Goal: Task Accomplishment & Management: Complete application form

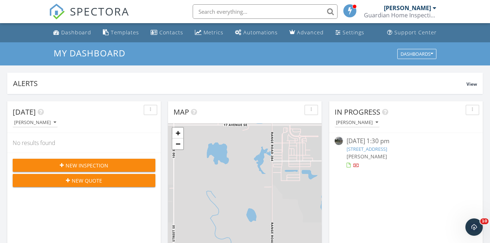
click at [66, 163] on span "New Inspection" at bounding box center [87, 166] width 43 height 8
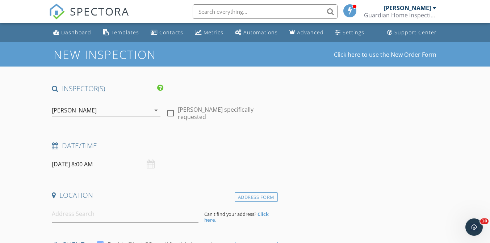
click at [173, 107] on div at bounding box center [170, 113] width 12 height 12
checkbox input "true"
click at [119, 156] on input "09/29/2025 8:00 AM" at bounding box center [106, 165] width 109 height 18
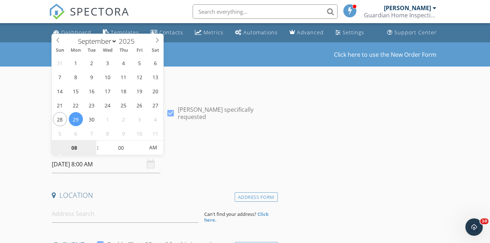
type input "4"
type input "03"
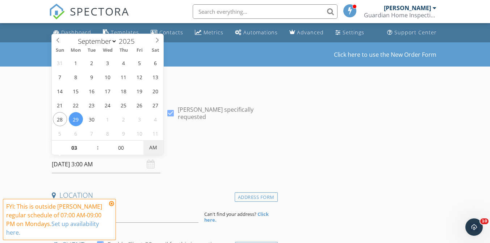
type input "[DATE] 3:00 PM"
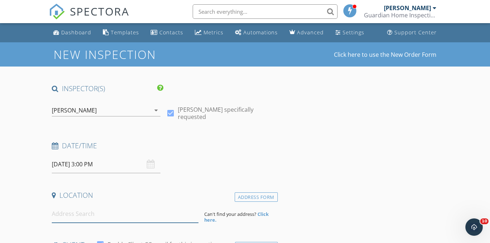
click at [163, 208] on input at bounding box center [125, 214] width 147 height 18
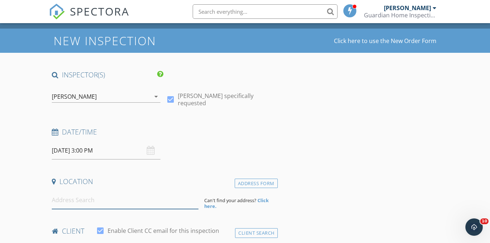
scroll to position [17, 0]
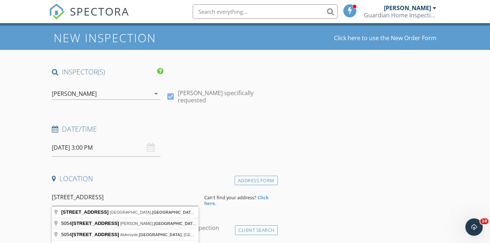
type input "5054 274 Avenue, De Winton, Foothills County, AB, Canada"
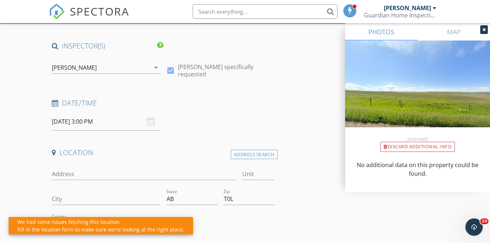
scroll to position [70, 0]
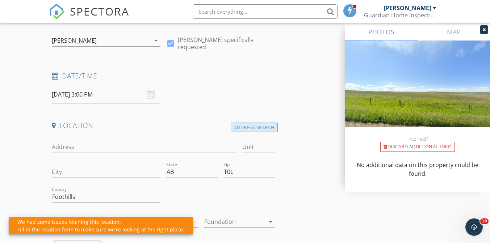
click at [233, 130] on div "Address Search" at bounding box center [254, 128] width 47 height 10
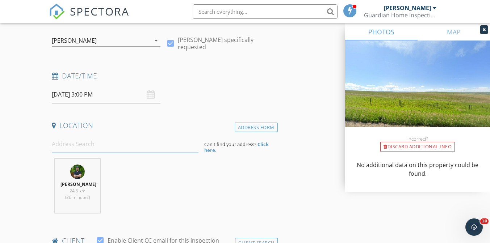
click at [101, 143] on input at bounding box center [125, 144] width 147 height 18
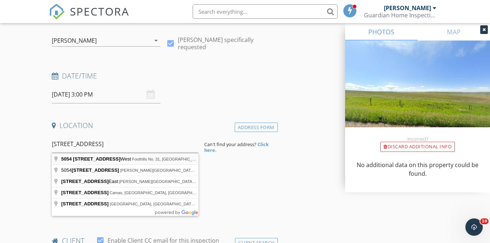
type input "5054 274 Avenue West, Foothills No. 31, AB, Canada"
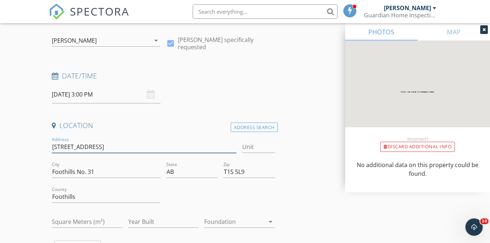
click at [144, 145] on input "5054 274 Ave W" at bounding box center [144, 147] width 185 height 12
click at [118, 173] on input "Foothills No. 31" at bounding box center [106, 172] width 109 height 12
type input "Foothills Country"
click at [235, 216] on div at bounding box center [234, 222] width 60 height 12
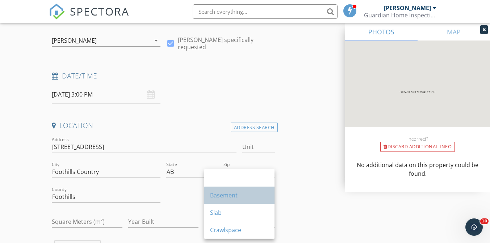
click at [237, 201] on div "Basement" at bounding box center [239, 195] width 59 height 17
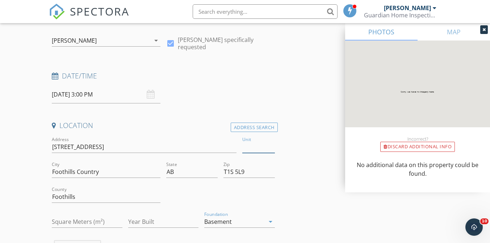
click at [253, 142] on input "Unit" at bounding box center [258, 147] width 32 height 12
click at [218, 210] on div "Foundation Basement arrow_drop_down" at bounding box center [239, 222] width 76 height 25
click at [256, 168] on input "T1S 5L9" at bounding box center [248, 172] width 51 height 12
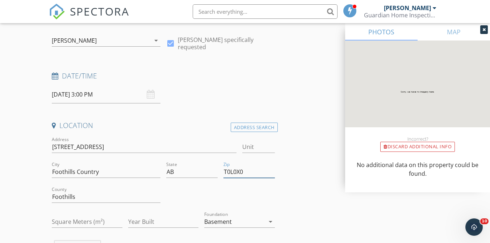
click at [233, 171] on input "T0L0X0" at bounding box center [248, 172] width 51 height 12
type input "T0L 0X0"
click at [250, 185] on div at bounding box center [248, 183] width 51 height 4
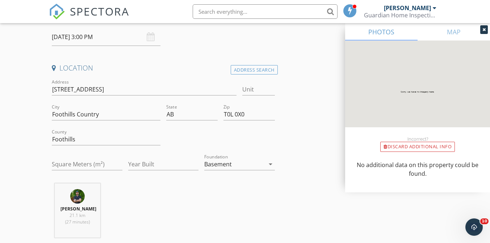
scroll to position [130, 0]
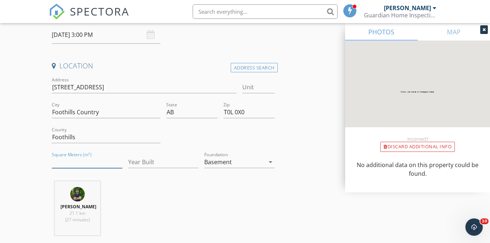
click at [82, 163] on input "Square Meters (m²)" at bounding box center [87, 162] width 70 height 12
type input "1888"
click at [172, 202] on div "Alex Pintea 21.1 km (27 minutes)" at bounding box center [163, 211] width 228 height 60
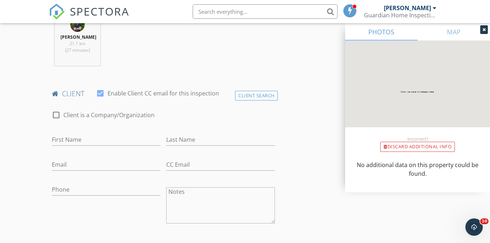
scroll to position [324, 0]
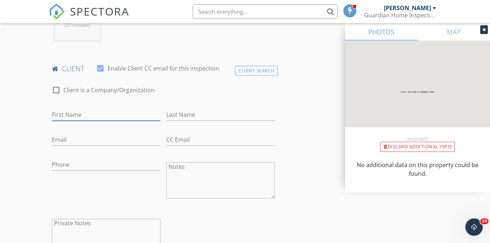
click at [90, 114] on input "First Name" at bounding box center [106, 115] width 109 height 12
type input "Melissa"
type input "t"
type input "Tenhave"
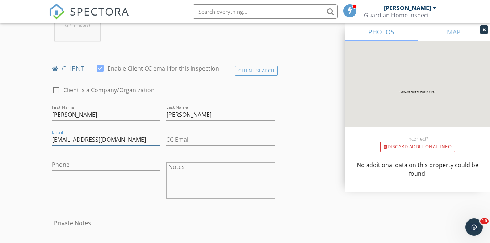
type input "melissatenhave@hotmail.com"
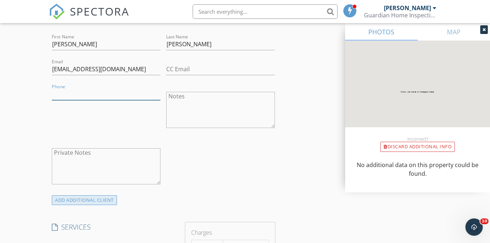
scroll to position [481, 0]
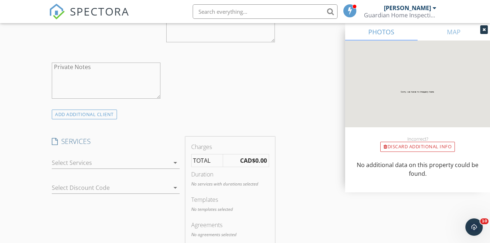
click at [153, 163] on div at bounding box center [110, 163] width 117 height 12
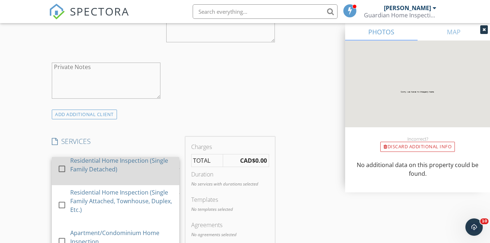
scroll to position [2, 0]
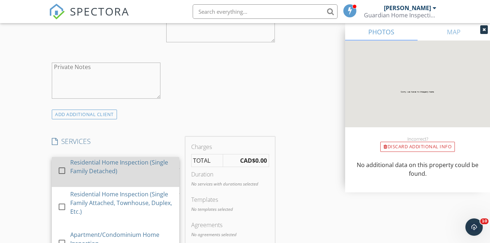
click at [129, 176] on div "Residential Home Inspection (Single Family Detached)" at bounding box center [121, 171] width 103 height 32
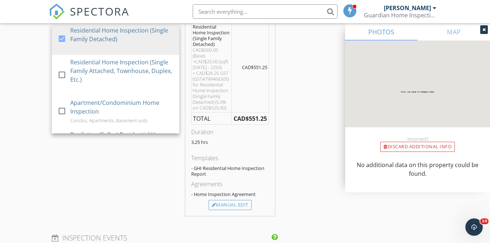
scroll to position [620, 0]
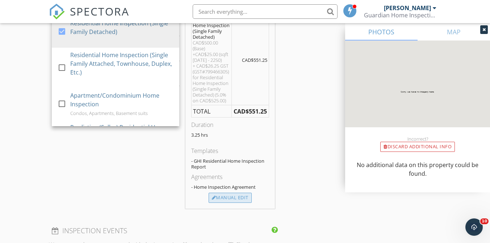
click at [236, 194] on div "Manual Edit" at bounding box center [229, 198] width 43 height 10
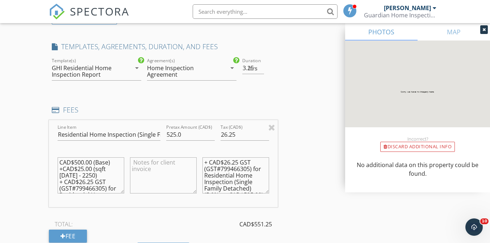
scroll to position [574, 0]
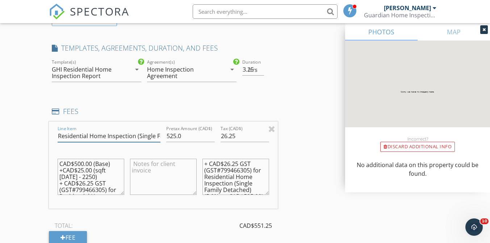
click at [88, 139] on input "Residential Home Inspection (Single Family Detached)" at bounding box center [109, 136] width 103 height 12
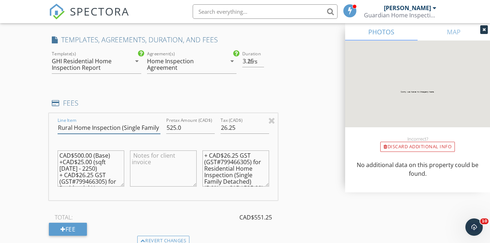
scroll to position [583, 0]
type input "Rural Home Inspection (Single Family Detached)"
click at [208, 169] on textarea "+ CAD$26.25 GST (GST#799466305) for Residential Home Inspection (Single Family …" at bounding box center [235, 168] width 67 height 36
click at [233, 170] on textarea "+ CAD$26.25 GST (GST#799466305) for Residential Home Inspection (Single Family …" at bounding box center [235, 168] width 67 height 36
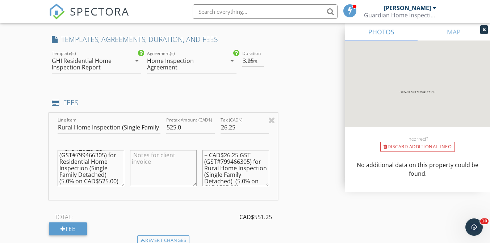
type textarea "+ CAD$26.25 GST (GST#799466305) for Rural Home Inspection (Single Family Detach…"
click at [89, 159] on textarea "CAD$500.00 (Base) +CAD$25.00 (sqft 1600 - 2250) + CAD$26.25 GST (GST#799466305)…" at bounding box center [91, 168] width 67 height 36
type textarea "CAD$500.00 (Base) +CAD$25.00 (sqft 1600 - 2250) + CAD$26.25 GST (GST#799466305)…"
click at [185, 129] on input "525.0" at bounding box center [190, 128] width 48 height 12
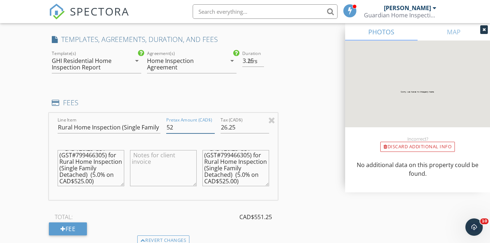
type input "5"
type input "725.00"
type input "36.25"
click at [83, 178] on textarea "CAD$500.00 (Base) +CAD$25.00 (sqft 1600 - 2250) + CAD$26.25 GST (GST#799466305)…" at bounding box center [91, 168] width 67 height 36
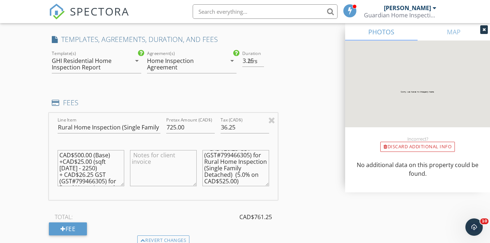
click at [83, 161] on textarea "CAD$500.00 (Base) +CAD$25.00 (sqft 1600 - 2250) + CAD$26.25 GST (GST#799466305)…" at bounding box center [91, 168] width 67 height 36
click at [83, 157] on textarea "CAD$500.00 (Base) +CAD$25.00 (sqft 1600 - 2250) + CAD$26.25 GST (GST#799466305)…" at bounding box center [91, 168] width 67 height 36
click at [83, 163] on textarea "CAD$725.00 (Base) +CAD$25.00 (sqft 1600 - 2250) + CAD$26.25 GST (GST#799466305)…" at bounding box center [91, 168] width 67 height 36
click at [90, 163] on textarea "CAD$725.00 (Base) +CAD$36.00 (sqft 1600 - 2250) + CAD$26.25 GST (GST#799466305)…" at bounding box center [91, 168] width 67 height 36
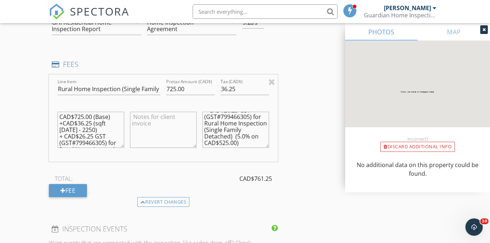
scroll to position [13, 0]
type textarea "CAD$725.00 (Base) +CAD$36.25 (sqft 1600 - 2250) + CAD$26.25 GST (GST#799466305)…"
click at [228, 135] on textarea "+ CAD$26.25 GST (GST#799466305) for Rural Home Inspection (Single Family Detach…" at bounding box center [235, 130] width 67 height 36
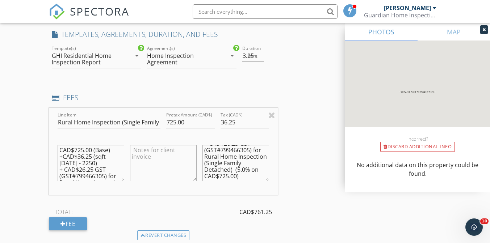
type textarea "+ CAD$26.25 GST (GST#799466305) for Rural Home Inspection (Single Family Detach…"
click at [260, 55] on input "3.5" at bounding box center [252, 56] width 21 height 12
type input "4"
click at [261, 53] on input "4" at bounding box center [252, 56] width 21 height 12
click at [299, 126] on div "INSPECTOR(S) check_box Alex Pintea PRIMARY Alex Pintea arrow_drop_down check_bo…" at bounding box center [245, 132] width 392 height 1272
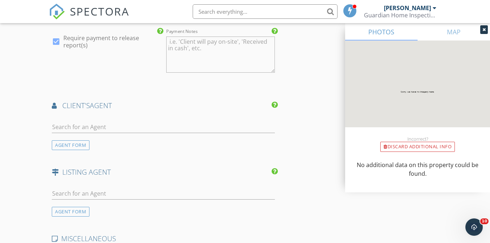
scroll to position [889, 0]
click at [114, 131] on input "text" at bounding box center [163, 127] width 223 height 12
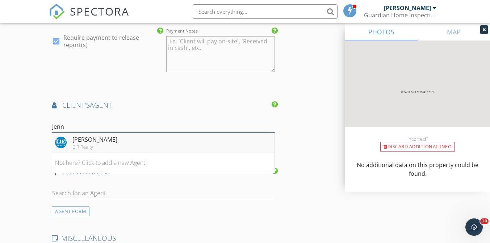
type input "Jenn"
click at [108, 140] on div "[PERSON_NAME]" at bounding box center [94, 139] width 45 height 9
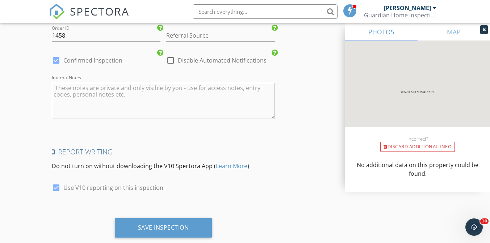
scroll to position [1295, 0]
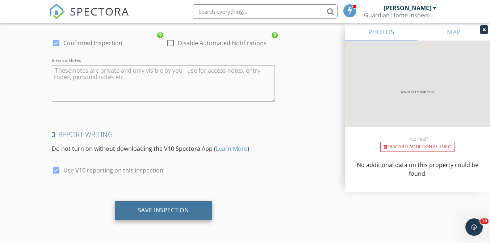
click at [181, 211] on div "Save Inspection" at bounding box center [163, 210] width 51 height 7
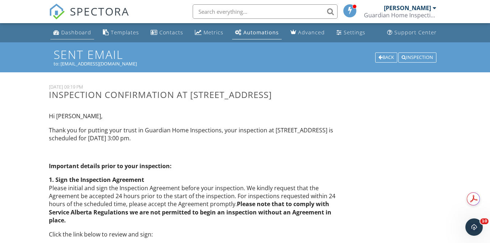
click at [72, 34] on div "Dashboard" at bounding box center [76, 32] width 30 height 7
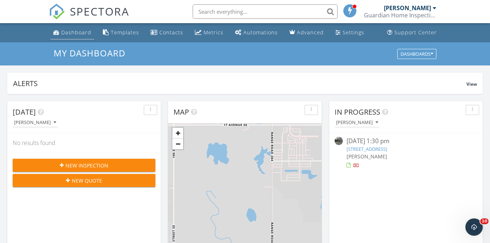
click at [67, 40] on li "Dashboard" at bounding box center [72, 32] width 47 height 19
click at [78, 31] on div "Dashboard" at bounding box center [76, 32] width 30 height 7
click at [68, 37] on link "Dashboard" at bounding box center [72, 32] width 44 height 13
click at [435, 4] on div "[PERSON_NAME]" at bounding box center [410, 7] width 52 height 7
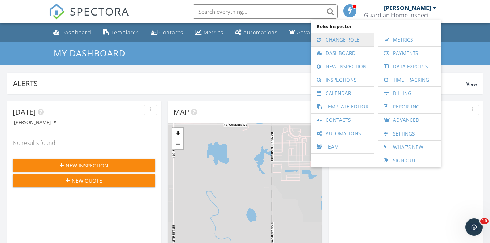
click at [318, 43] on link "Change Role" at bounding box center [342, 39] width 55 height 13
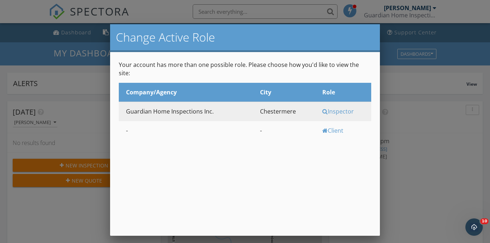
click at [336, 127] on div "Client" at bounding box center [345, 131] width 47 height 8
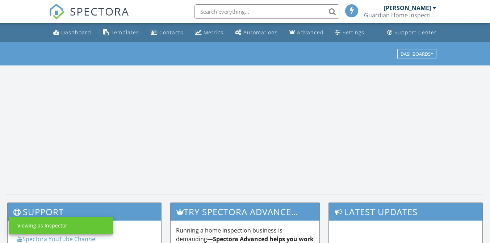
click at [72, 31] on div "Dashboard" at bounding box center [76, 32] width 30 height 7
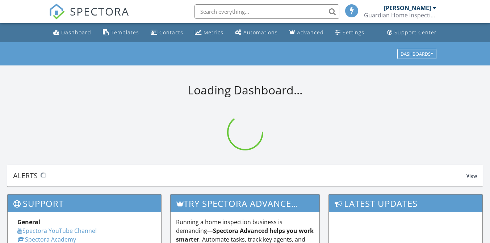
click at [435, 13] on div "Guardian Home Inspections Inc." at bounding box center [400, 15] width 72 height 7
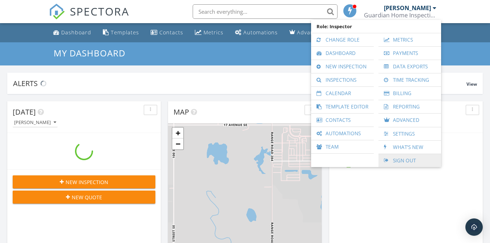
scroll to position [659, 490]
click at [399, 162] on link "Sign Out" at bounding box center [409, 160] width 55 height 13
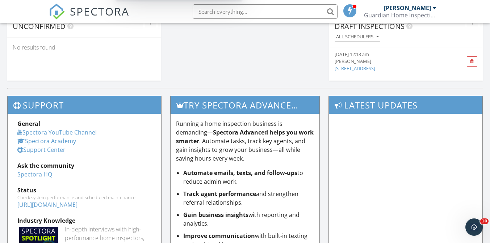
scroll to position [679, 0]
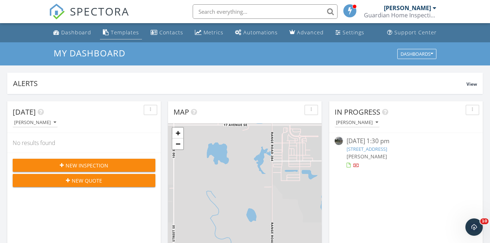
click at [129, 35] on div "Templates" at bounding box center [125, 32] width 28 height 7
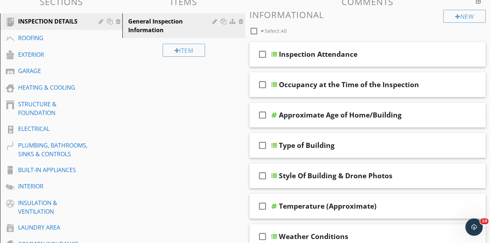
scroll to position [76, 0]
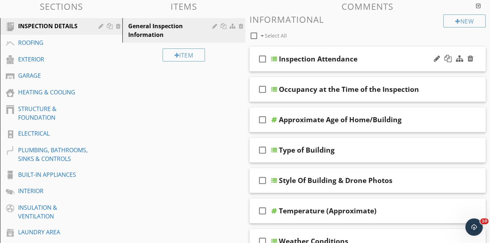
click at [275, 58] on div at bounding box center [274, 59] width 6 height 6
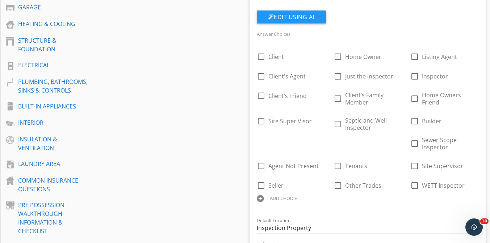
scroll to position [0, 0]
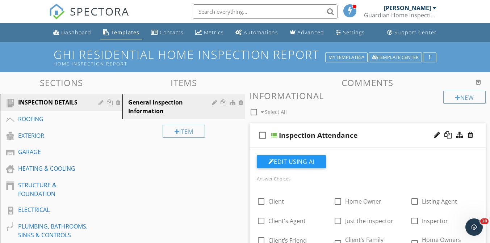
click at [436, 11] on link "[PERSON_NAME] Guardian Home Inspections Inc." at bounding box center [401, 11] width 74 height 23
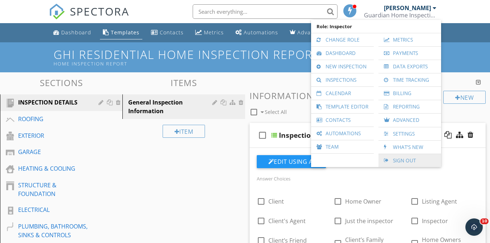
click at [409, 159] on link "Sign Out" at bounding box center [409, 160] width 55 height 13
